Goal: Information Seeking & Learning: Learn about a topic

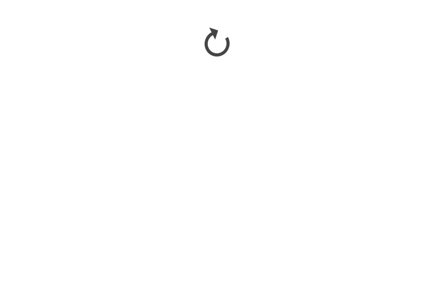
scroll to position [451, 0]
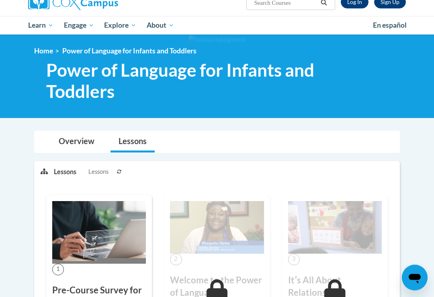
scroll to position [78, 0]
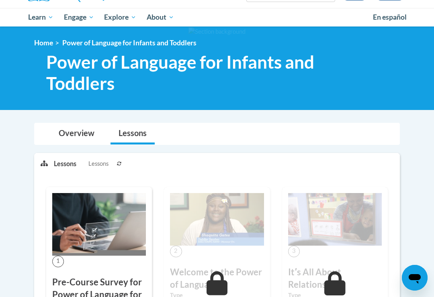
click at [227, 278] on icon at bounding box center [217, 284] width 21 height 24
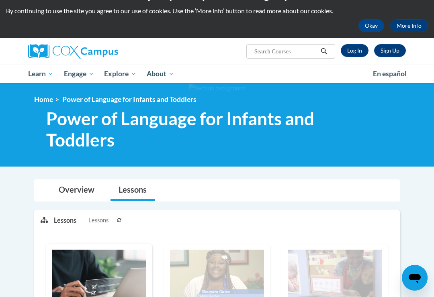
scroll to position [0, 0]
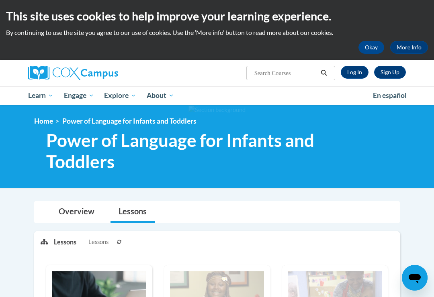
click at [354, 77] on link "Log In" at bounding box center [355, 72] width 28 height 13
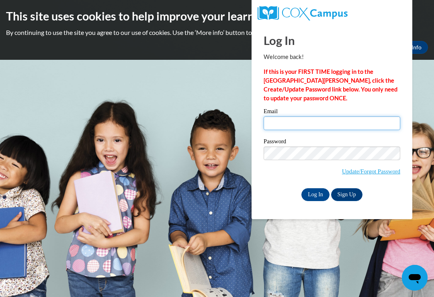
type input "mdiptis@yahoo.com"
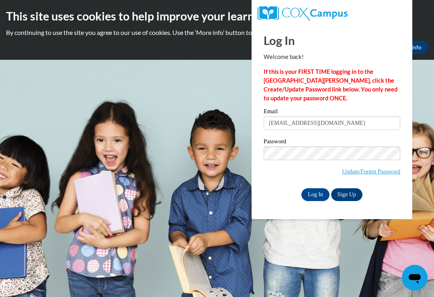
click at [316, 194] on input "Log In" at bounding box center [315, 195] width 28 height 13
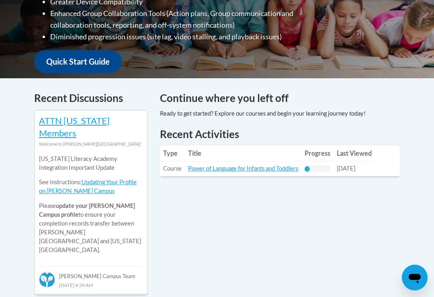
scroll to position [272, 0]
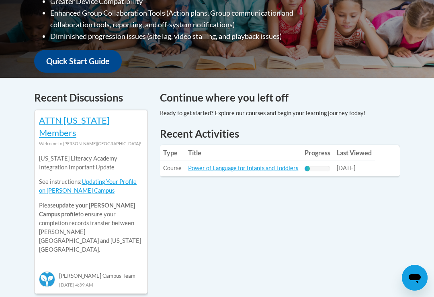
click at [279, 168] on link "Power of Language for Infants and Toddlers" at bounding box center [243, 168] width 110 height 7
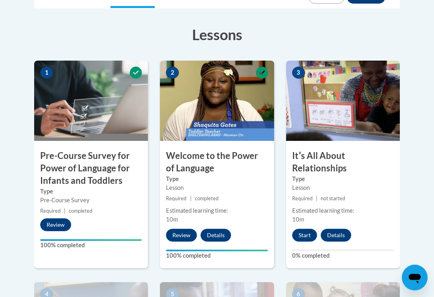
scroll to position [228, 0]
click at [307, 234] on button "Start" at bounding box center [304, 235] width 25 height 13
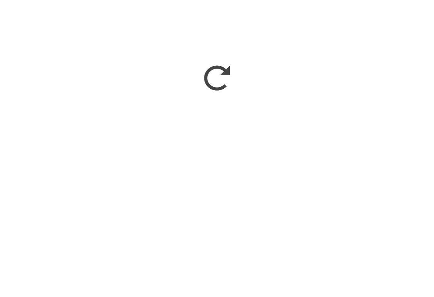
scroll to position [414, 0]
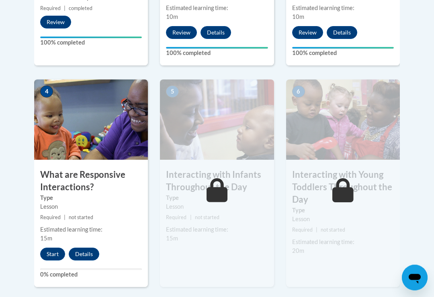
scroll to position [431, 0]
click at [47, 256] on button "Start" at bounding box center [52, 254] width 25 height 13
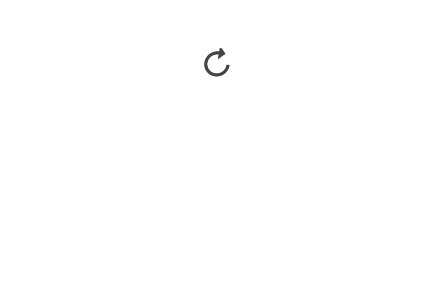
scroll to position [633, 0]
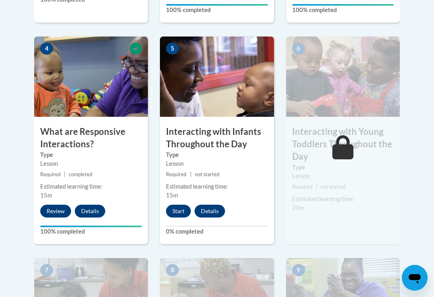
scroll to position [470, 0]
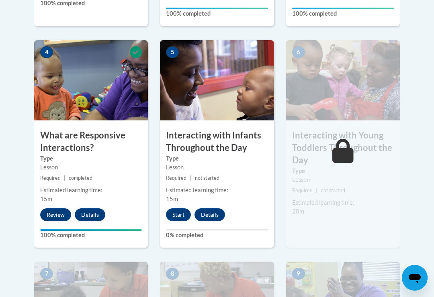
click at [180, 211] on button "Start" at bounding box center [178, 215] width 25 height 13
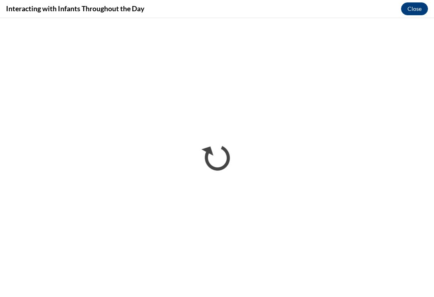
scroll to position [0, 0]
